Goal: Task Accomplishment & Management: Use online tool/utility

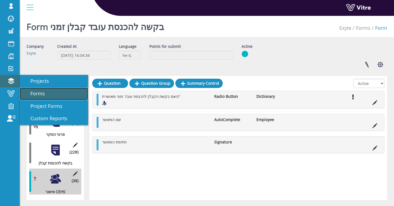
click at [31, 93] on span "Forms" at bounding box center [34, 93] width 21 height 7
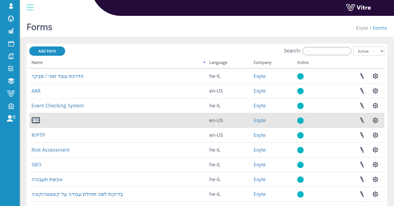
click at [36, 121] on link "PTP" at bounding box center [35, 120] width 9 height 7
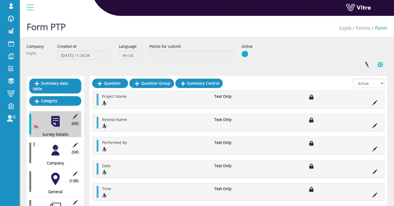
click at [377, 64] on button "button" at bounding box center [380, 64] width 14 height 14
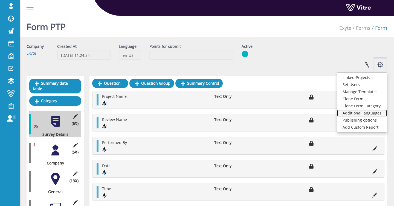
click at [358, 114] on link "Additional languages" at bounding box center [362, 113] width 50 height 7
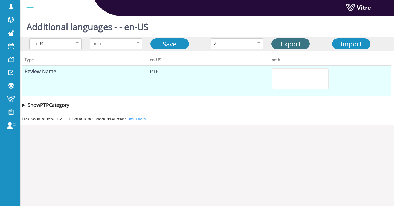
click at [287, 47] on link "Export" at bounding box center [290, 43] width 38 height 11
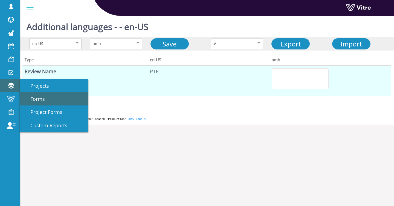
click at [39, 95] on link "Forms" at bounding box center [54, 98] width 68 height 13
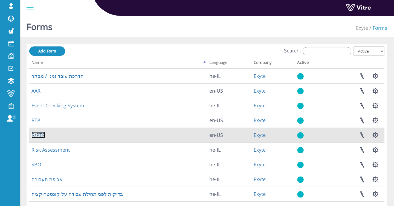
click at [42, 134] on link "R/PTP" at bounding box center [38, 135] width 14 height 7
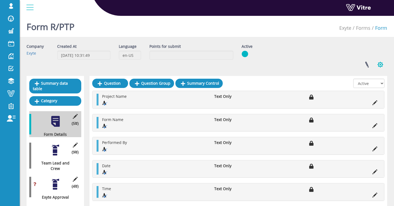
click at [376, 62] on button "button" at bounding box center [380, 64] width 14 height 14
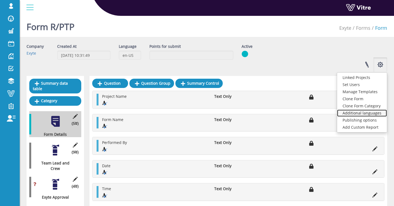
click at [357, 114] on link "Additional languages" at bounding box center [362, 113] width 50 height 7
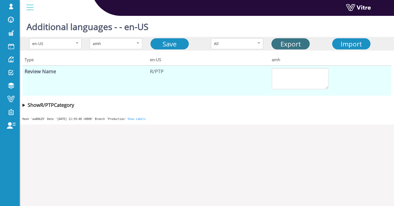
click at [287, 45] on link "Export" at bounding box center [290, 43] width 38 height 11
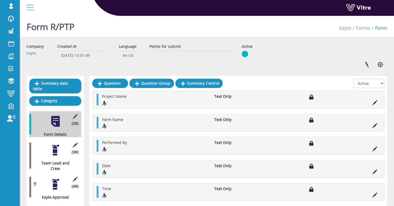
click at [58, 151] on div at bounding box center [55, 150] width 12 height 12
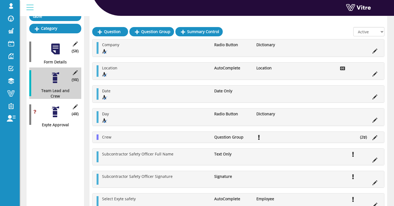
scroll to position [73, 0]
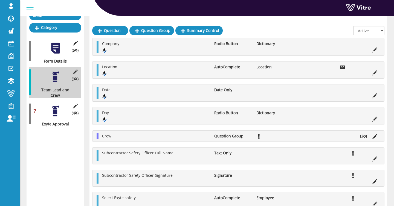
click at [56, 108] on div at bounding box center [55, 111] width 12 height 12
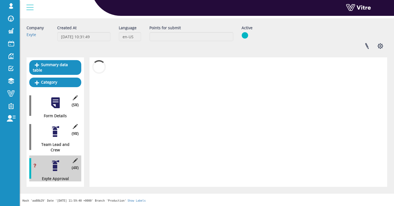
scroll to position [19, 0]
